Goal: Find specific page/section: Find specific page/section

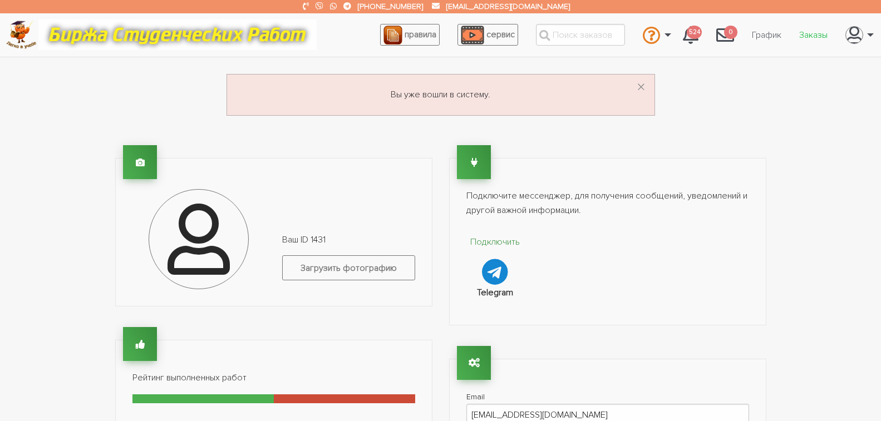
click at [815, 38] on link "Заказы" at bounding box center [814, 34] width 46 height 21
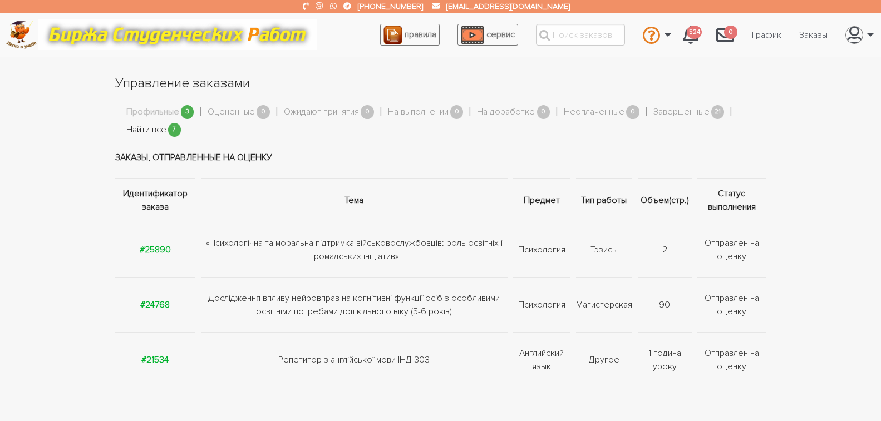
click at [151, 132] on link "Найти все" at bounding box center [146, 130] width 40 height 14
